Goal: Task Accomplishment & Management: Use online tool/utility

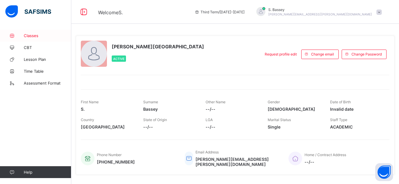
click at [34, 36] on span "Classes" at bounding box center [47, 35] width 47 height 5
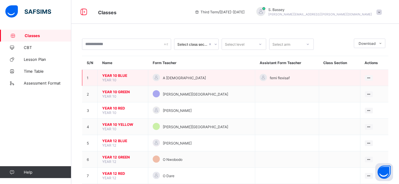
click at [116, 76] on span "YEAR 10 BLUE" at bounding box center [122, 75] width 41 height 4
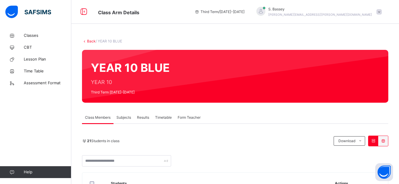
click at [123, 117] on span "Subjects" at bounding box center [123, 117] width 15 height 5
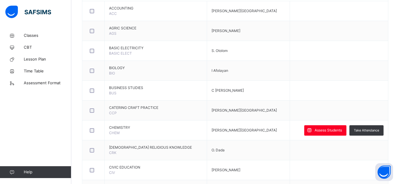
scroll to position [169, 0]
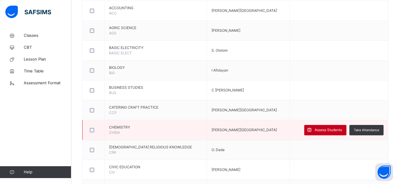
click at [334, 129] on span "Assess Students" at bounding box center [327, 129] width 27 height 5
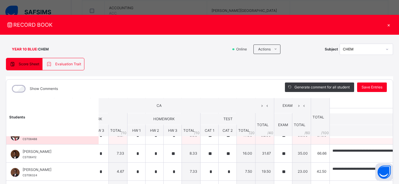
scroll to position [29, 45]
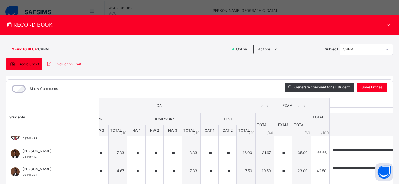
click at [336, 134] on th at bounding box center [374, 131] width 91 height 12
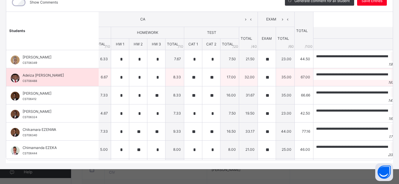
scroll to position [0, 0]
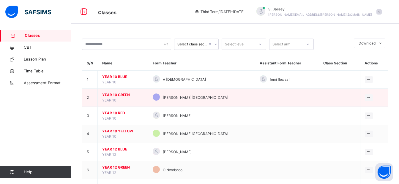
click at [118, 93] on span "YEAR 10 GREEN" at bounding box center [122, 94] width 41 height 5
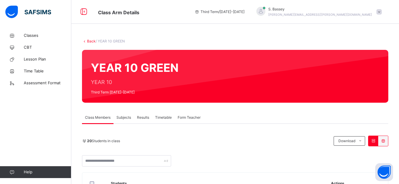
click at [124, 117] on span "Subjects" at bounding box center [123, 117] width 15 height 5
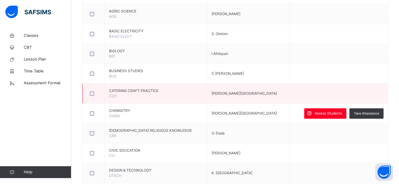
scroll to position [186, 0]
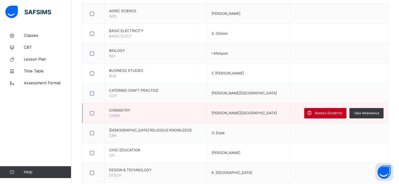
click at [327, 111] on span "Assess Students" at bounding box center [327, 112] width 27 height 5
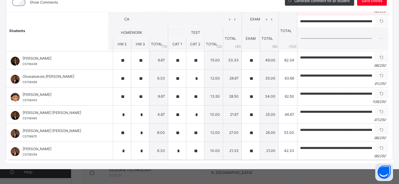
scroll to position [91, 0]
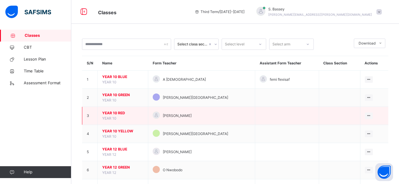
click at [110, 113] on span "YEAR 10 RED" at bounding box center [122, 112] width 41 height 5
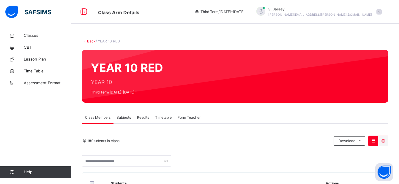
click at [124, 118] on span "Subjects" at bounding box center [123, 117] width 15 height 5
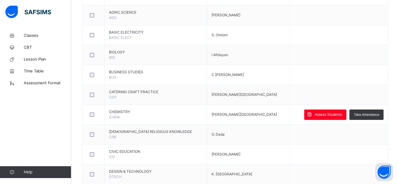
scroll to position [185, 0]
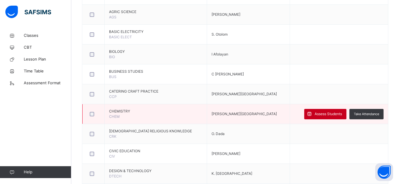
click at [330, 115] on span "Assess Students" at bounding box center [327, 113] width 27 height 5
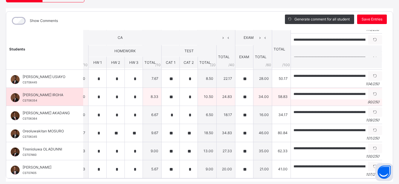
scroll to position [68, 0]
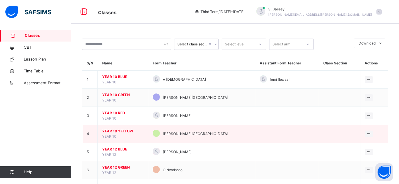
click at [117, 131] on span "YEAR 10 YELLOW" at bounding box center [122, 131] width 41 height 5
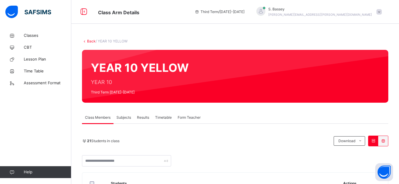
click at [123, 118] on span "Subjects" at bounding box center [123, 117] width 15 height 5
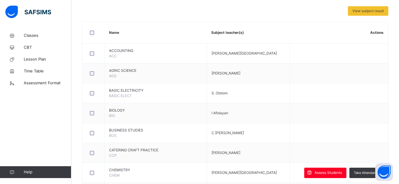
scroll to position [127, 0]
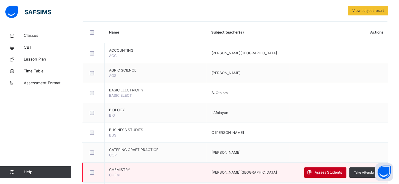
click at [329, 174] on span "Assess Students" at bounding box center [327, 172] width 27 height 5
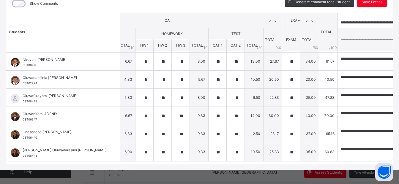
scroll to position [91, 0]
